Goal: Find specific page/section: Find specific page/section

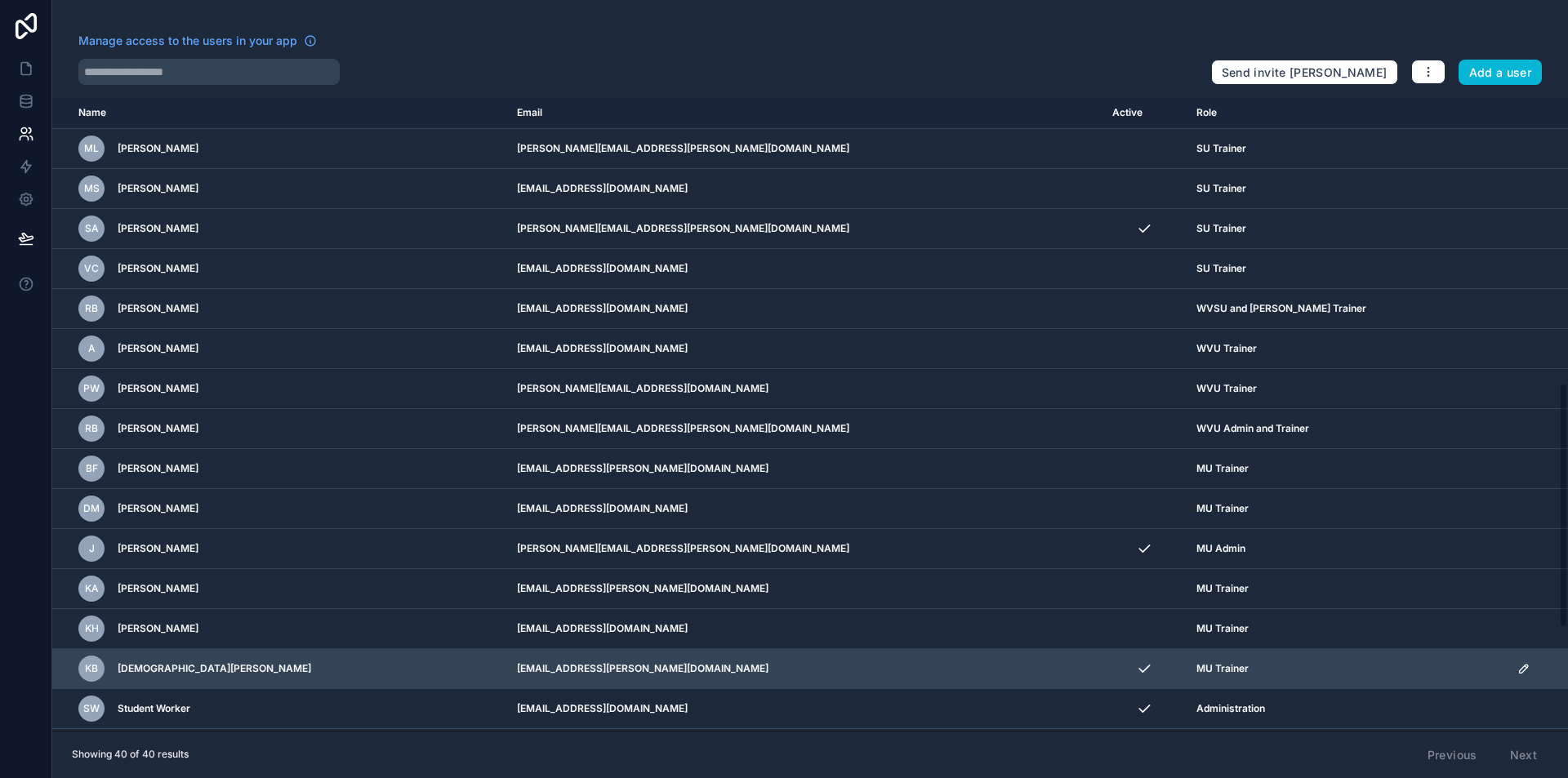
scroll to position [997, 0]
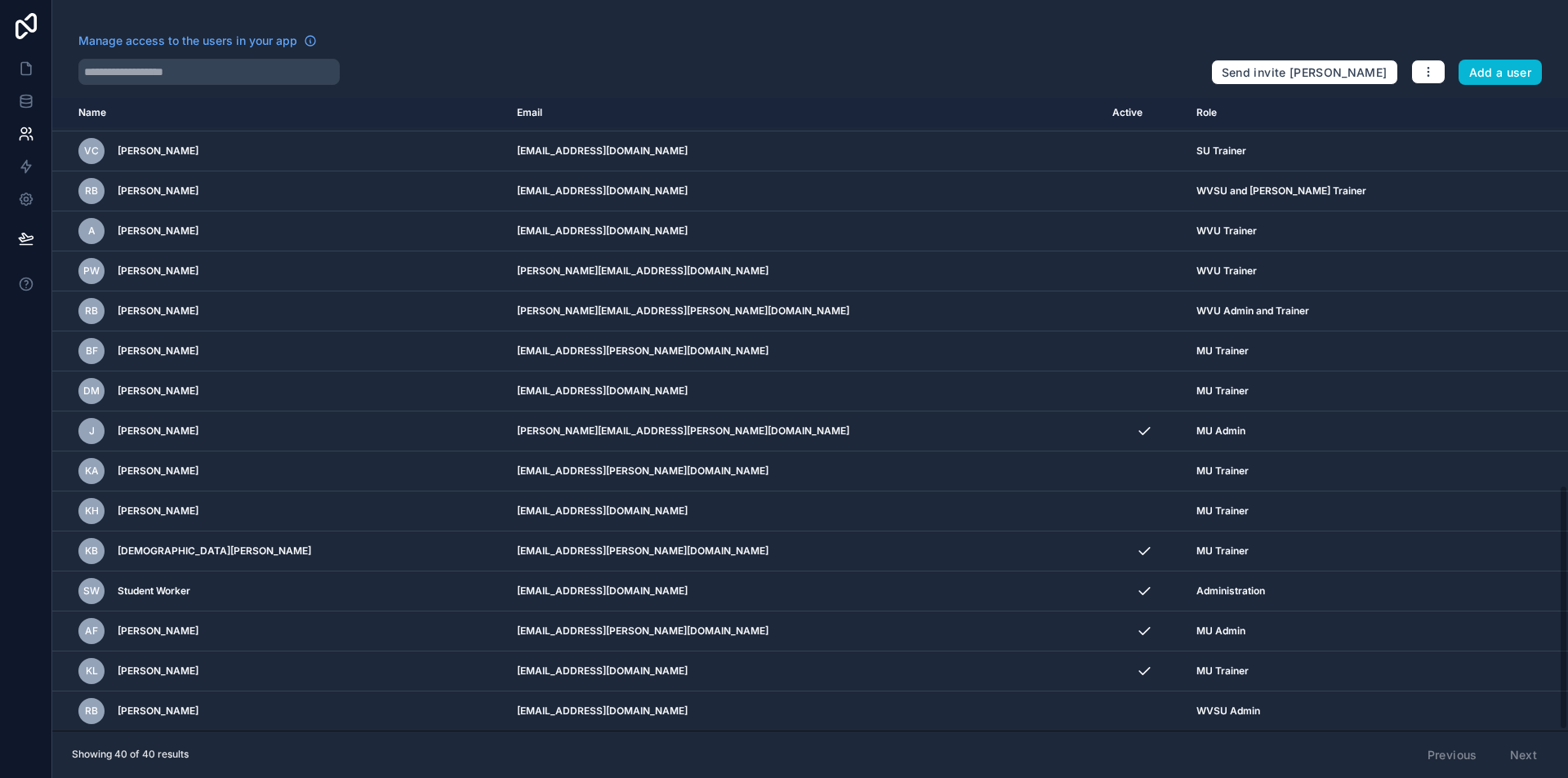
click at [559, 746] on div "Showing 40 of 40 results Previous Next" at bounding box center [810, 755] width 1516 height 48
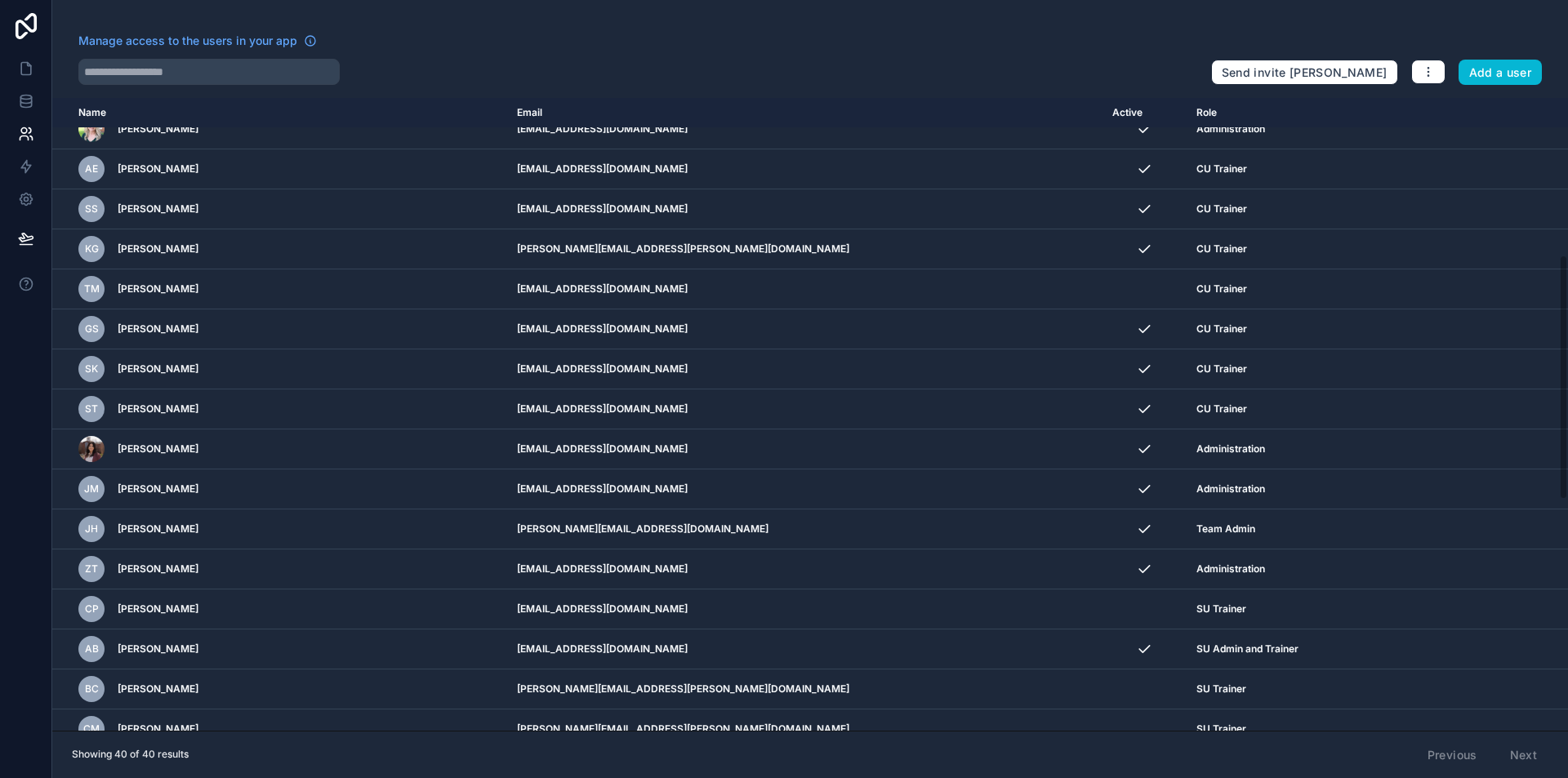
scroll to position [17, 0]
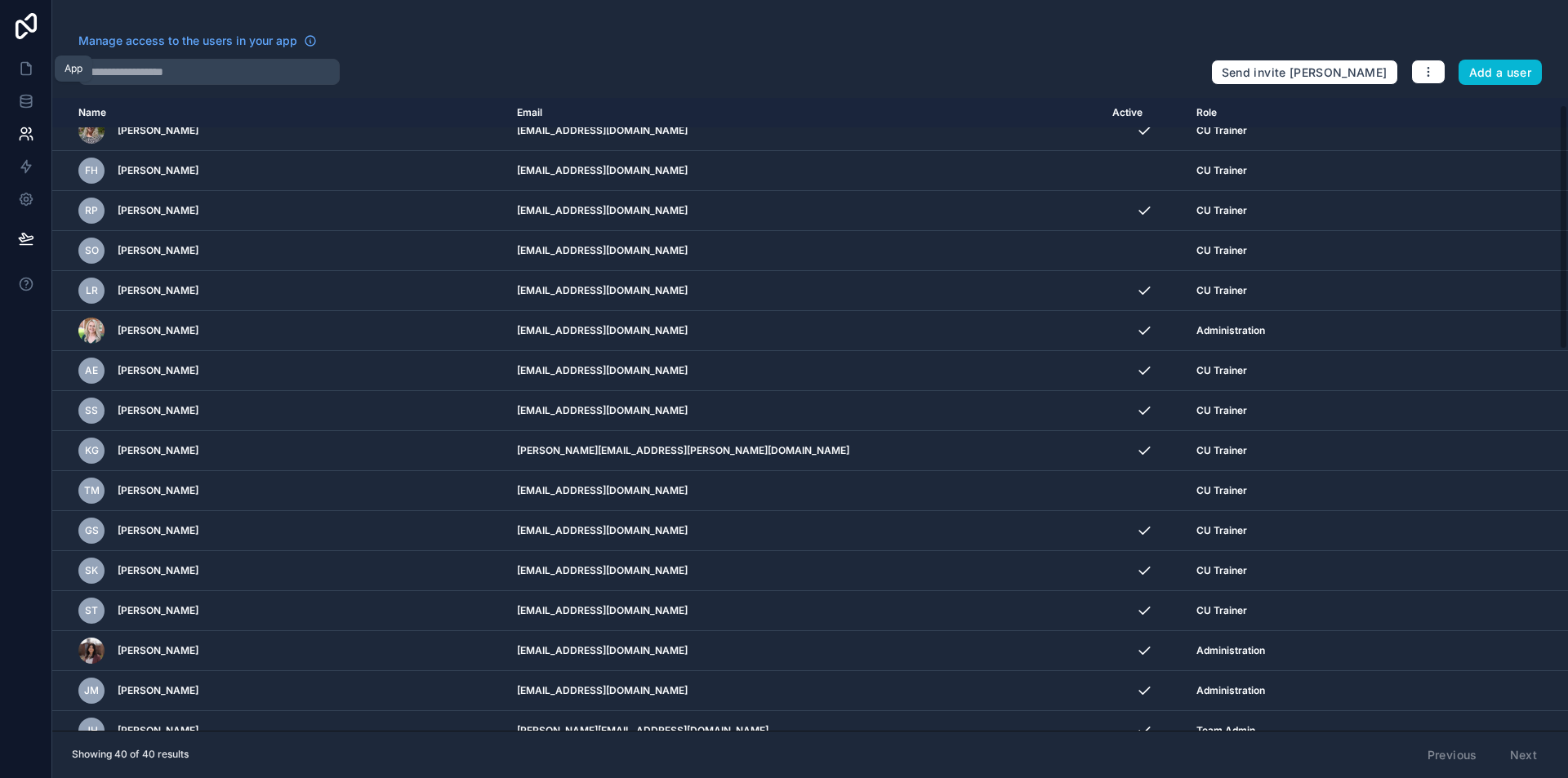
drag, startPoint x: 22, startPoint y: 59, endPoint x: 50, endPoint y: 48, distance: 30.1
click at [21, 59] on link at bounding box center [25, 69] width 51 height 32
